Goal: Task Accomplishment & Management: Manage account settings

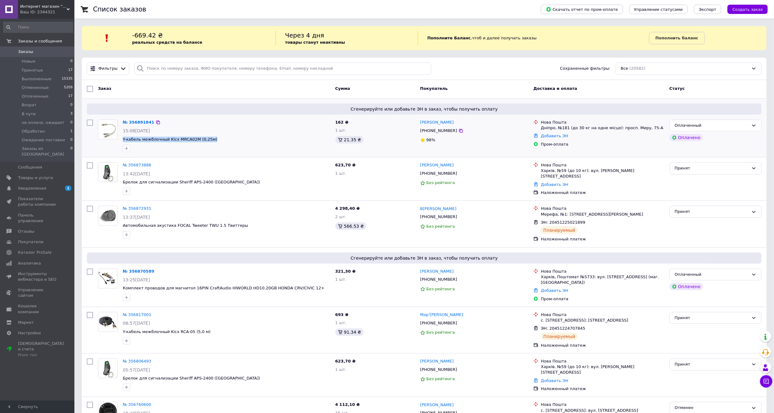
drag, startPoint x: 220, startPoint y: 136, endPoint x: 123, endPoint y: 142, distance: 96.9
click at [123, 142] on div "№ 356891841 15:08[DATE] Y-кабель межблочный Kicx MRCA02M (0,25м)" at bounding box center [226, 136] width 213 height 38
copy span "Y-кабель межблочный Kicx MRCA02M (0,25м)"
click at [135, 117] on div "№ 356891841 15:08[DATE] Y-кабель межблочный Kicx MRCA02M (0,25м)" at bounding box center [226, 136] width 213 height 38
click at [134, 120] on link "№ 356891841" at bounding box center [139, 122] width 32 height 5
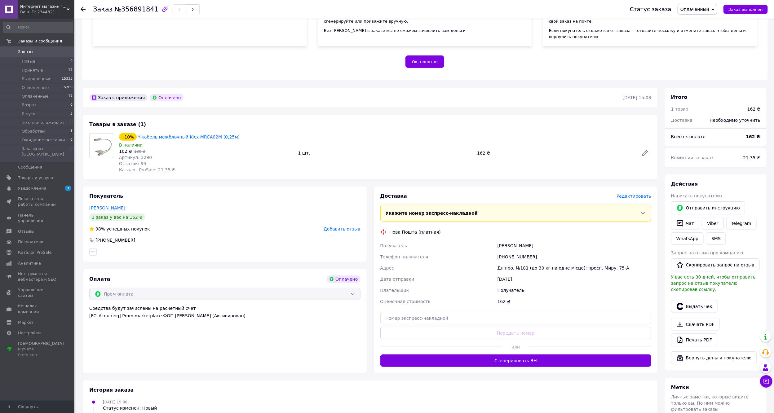
scroll to position [160, 0]
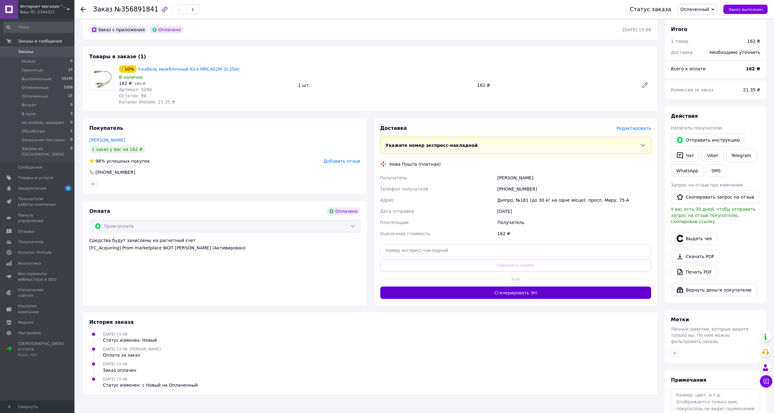
click at [539, 293] on button "Сгенерировать ЭН" at bounding box center [515, 293] width 271 height 12
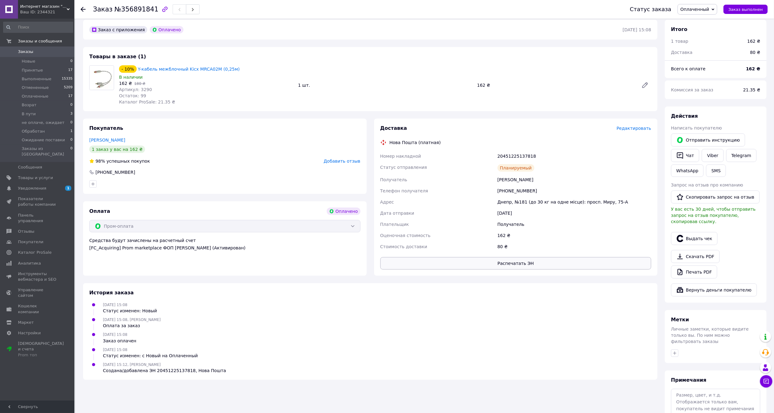
click at [528, 263] on button "Распечатать ЭН" at bounding box center [515, 263] width 271 height 12
click at [82, 10] on icon at bounding box center [83, 9] width 5 height 5
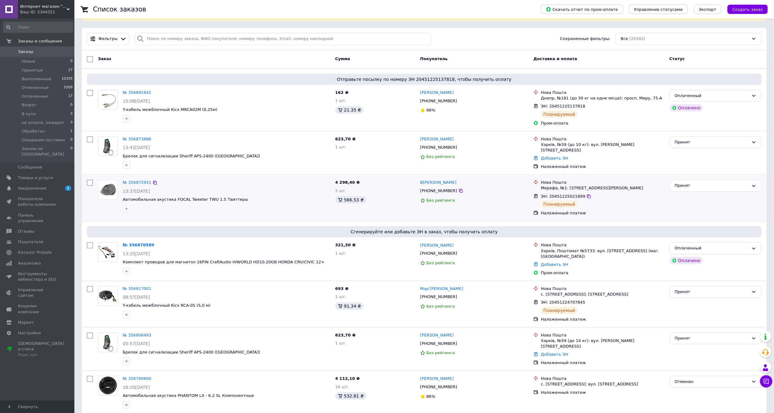
scroll to position [47, 0]
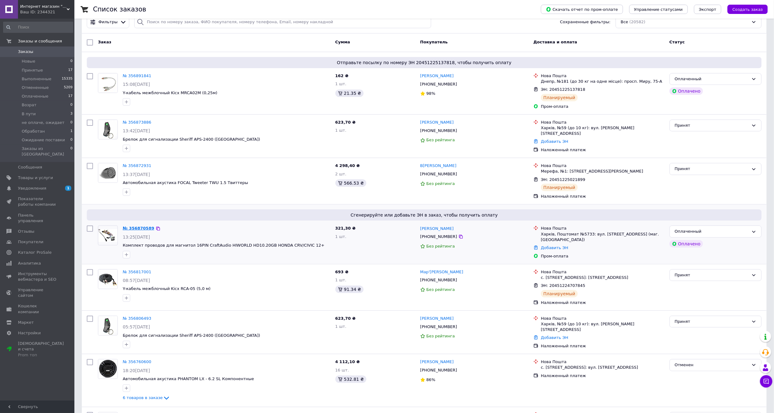
click at [130, 230] on link "№ 356870589" at bounding box center [139, 228] width 32 height 5
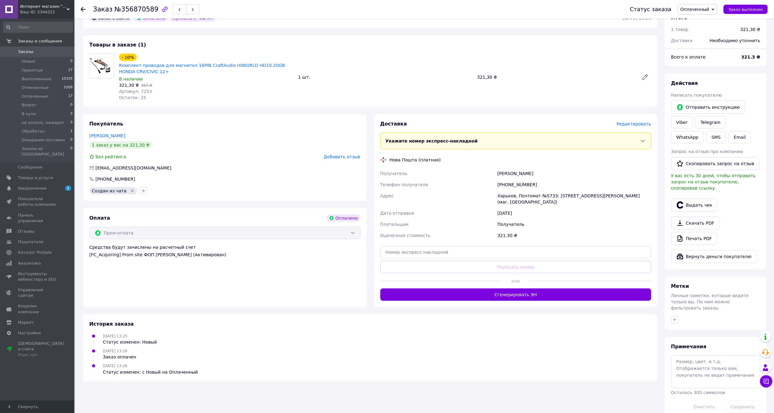
scroll to position [176, 0]
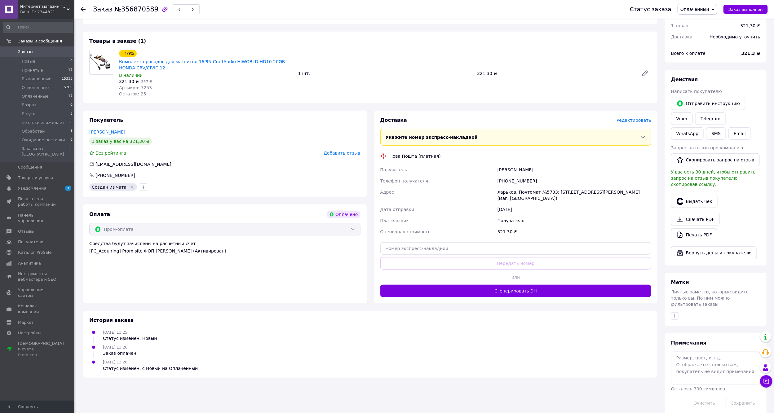
click at [544, 286] on button "Сгенерировать ЭН" at bounding box center [515, 291] width 271 height 12
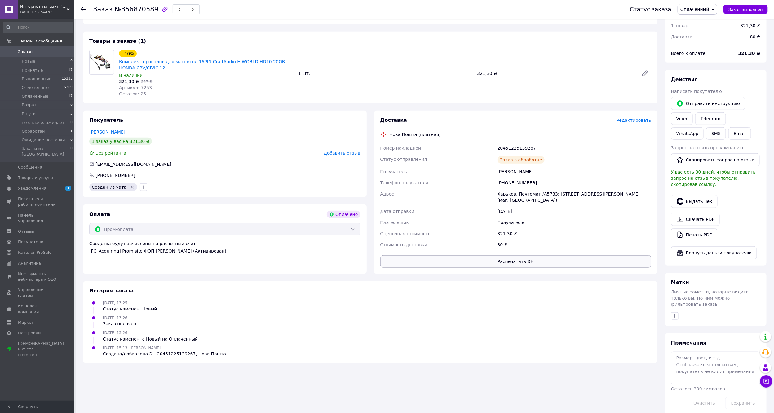
click at [514, 255] on button "Распечатать ЭН" at bounding box center [515, 261] width 271 height 12
click at [530, 255] on button "Распечатать ЭН" at bounding box center [515, 261] width 271 height 12
click at [45, 48] on link "Заказы 0" at bounding box center [38, 52] width 76 height 11
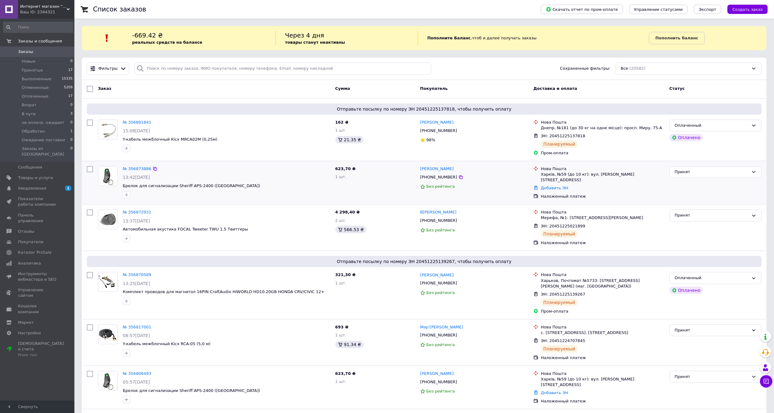
click at [710, 178] on div "Принят" at bounding box center [716, 172] width 92 height 12
click at [694, 198] on li "Отменен" at bounding box center [715, 196] width 91 height 11
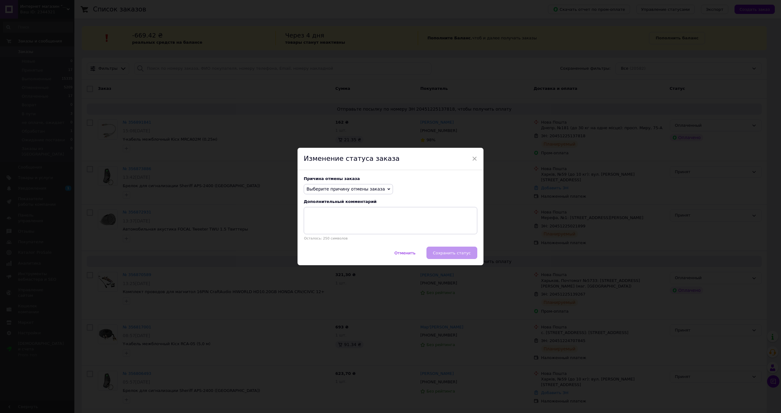
drag, startPoint x: 352, startPoint y: 190, endPoint x: 344, endPoint y: 198, distance: 11.2
click at [352, 190] on span "Выберите причину отмены заказа" at bounding box center [346, 189] width 78 height 5
drag, startPoint x: 324, startPoint y: 200, endPoint x: 371, endPoint y: 238, distance: 60.9
click at [326, 200] on li "Нет в наличии" at bounding box center [348, 201] width 89 height 9
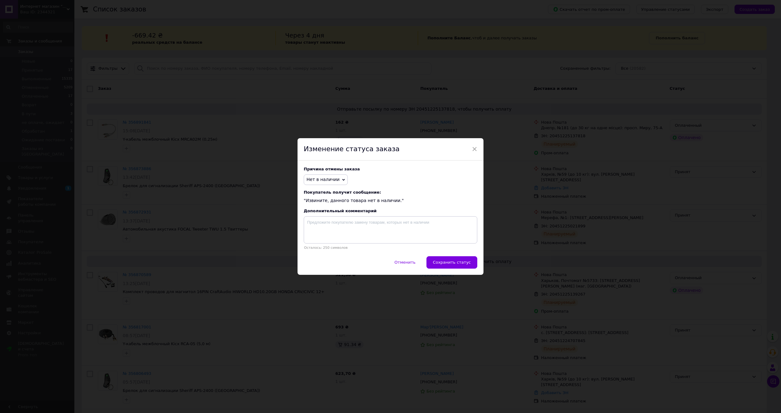
click at [463, 265] on span "Сохранить статус" at bounding box center [452, 262] width 38 height 5
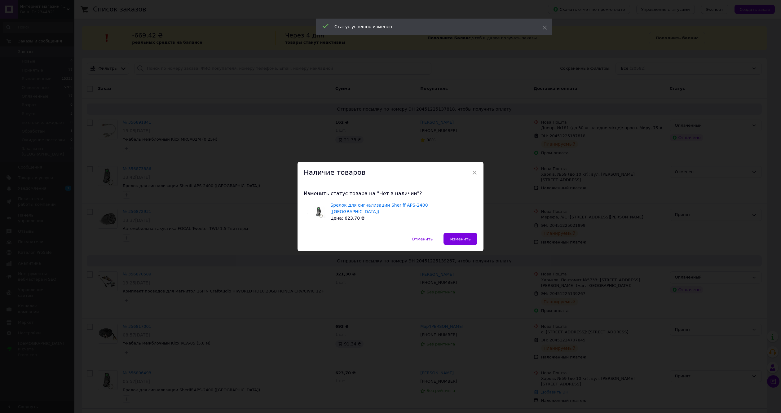
click at [478, 177] on div "Наличие товаров" at bounding box center [391, 173] width 186 height 22
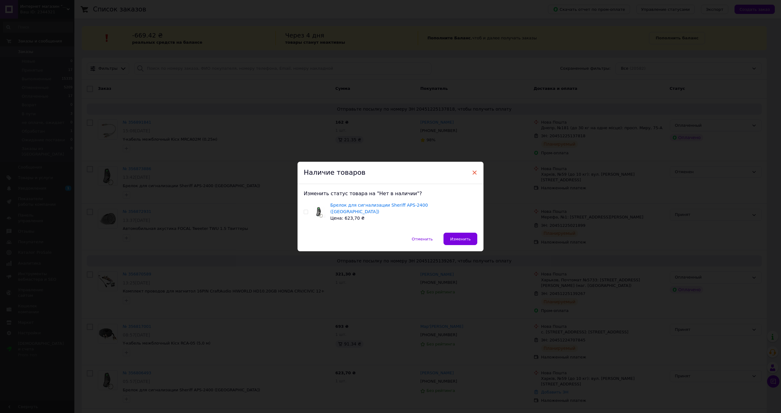
click at [472, 172] on span "×" at bounding box center [475, 172] width 6 height 11
